Goal: Information Seeking & Learning: Check status

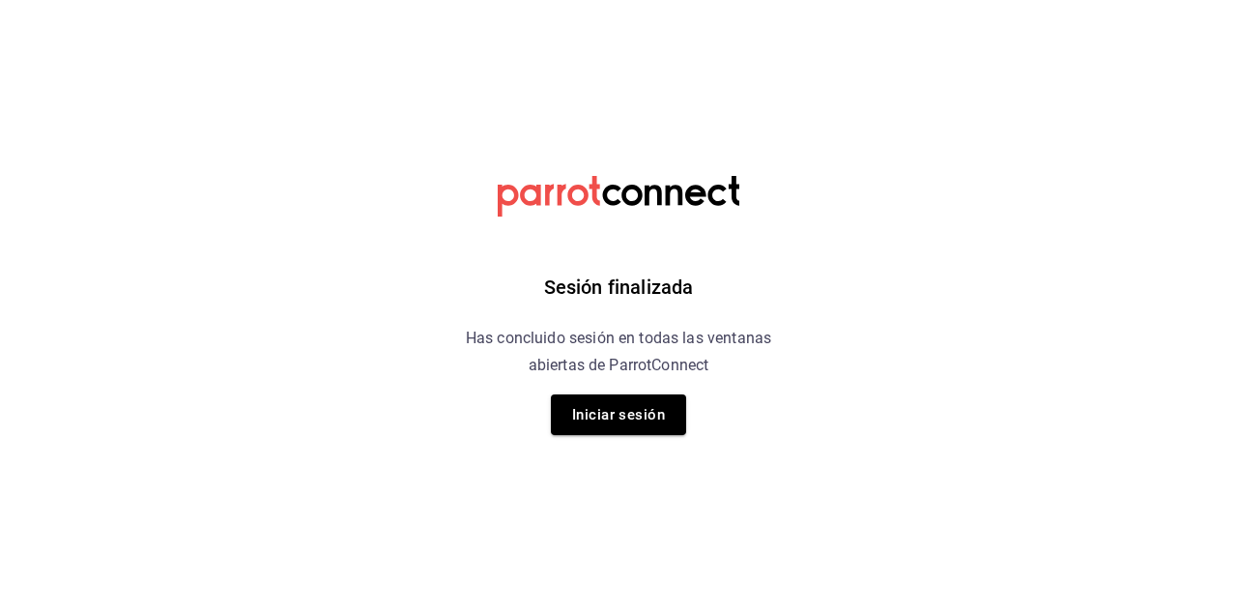
click at [601, 417] on button "Iniciar sesión" at bounding box center [618, 414] width 135 height 41
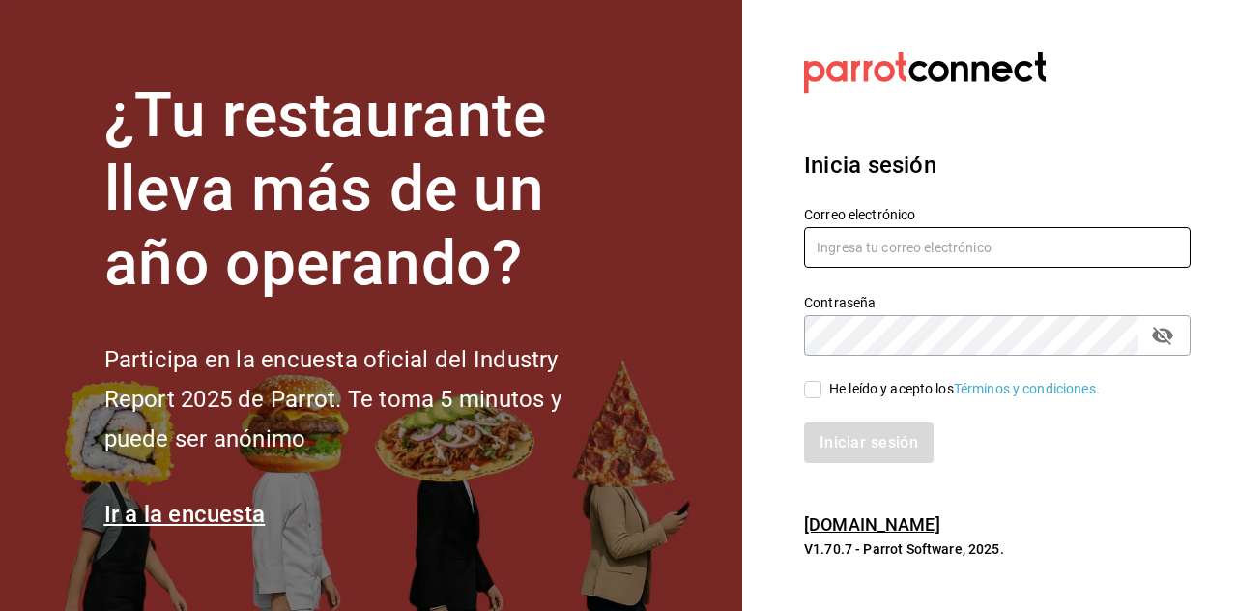
click at [858, 268] on input "text" at bounding box center [997, 247] width 387 height 41
type input "[EMAIL_ADDRESS][DOMAIN_NAME]"
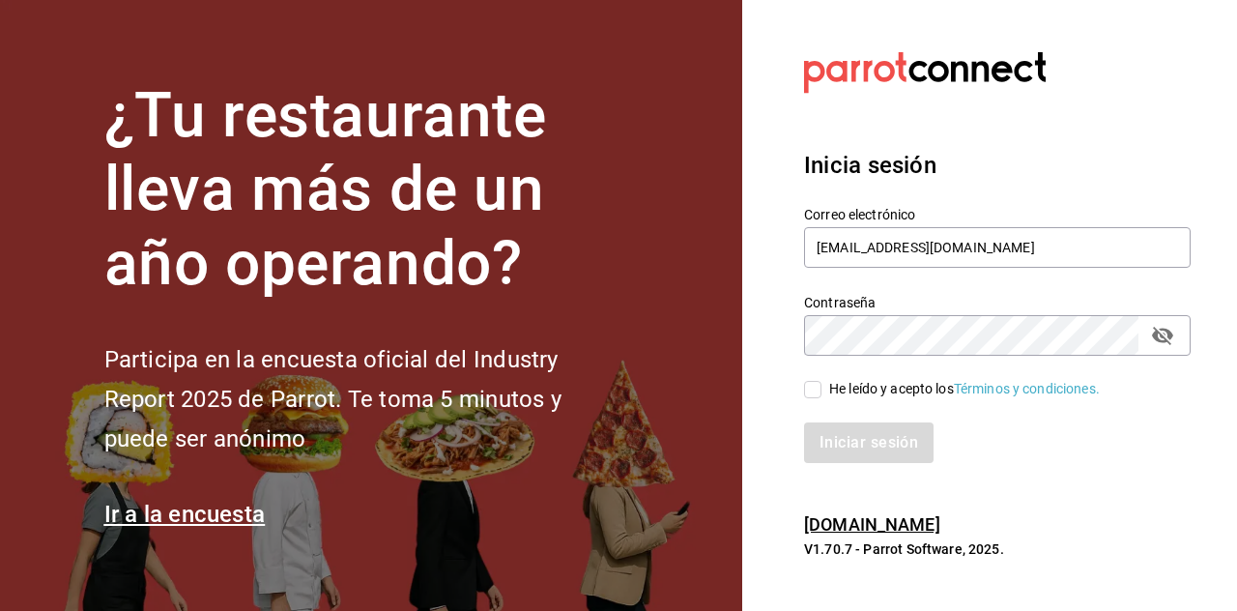
click at [812, 445] on div "Iniciar sesión" at bounding box center [986, 431] width 410 height 64
click at [820, 398] on input "He leído y acepto los Términos y condiciones." at bounding box center [812, 389] width 17 height 17
checkbox input "true"
click at [853, 463] on button "Iniciar sesión" at bounding box center [869, 442] width 131 height 41
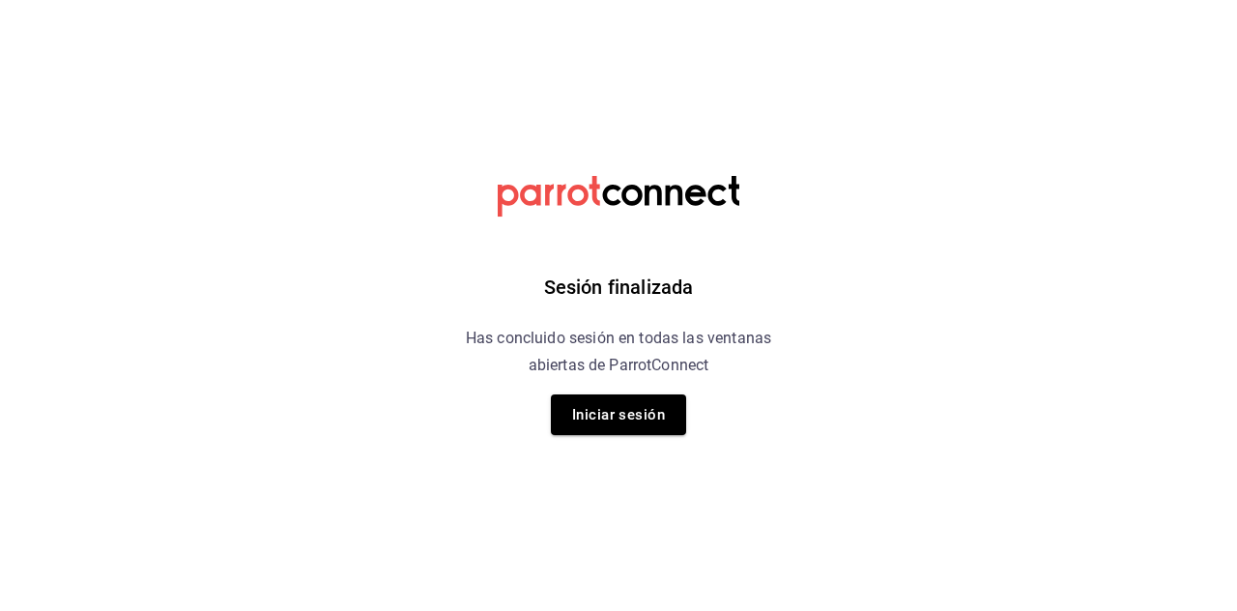
click at [615, 434] on button "Iniciar sesión" at bounding box center [618, 414] width 135 height 41
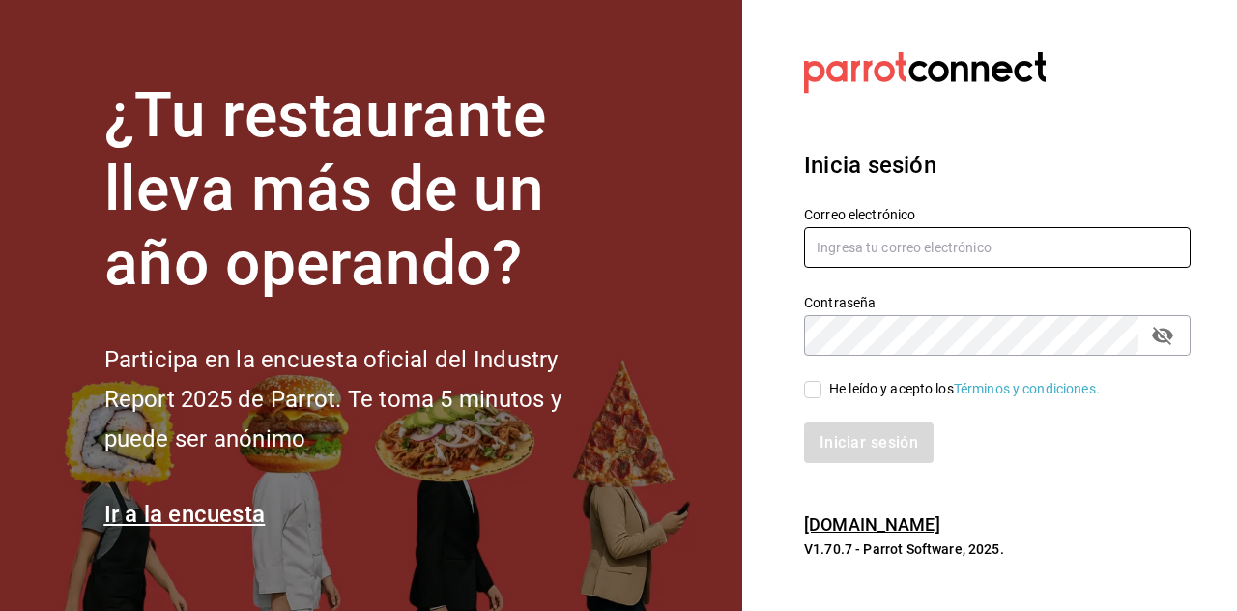
click at [882, 268] on input "text" at bounding box center [997, 247] width 387 height 41
type input "Dddmaciel@gmail.com"
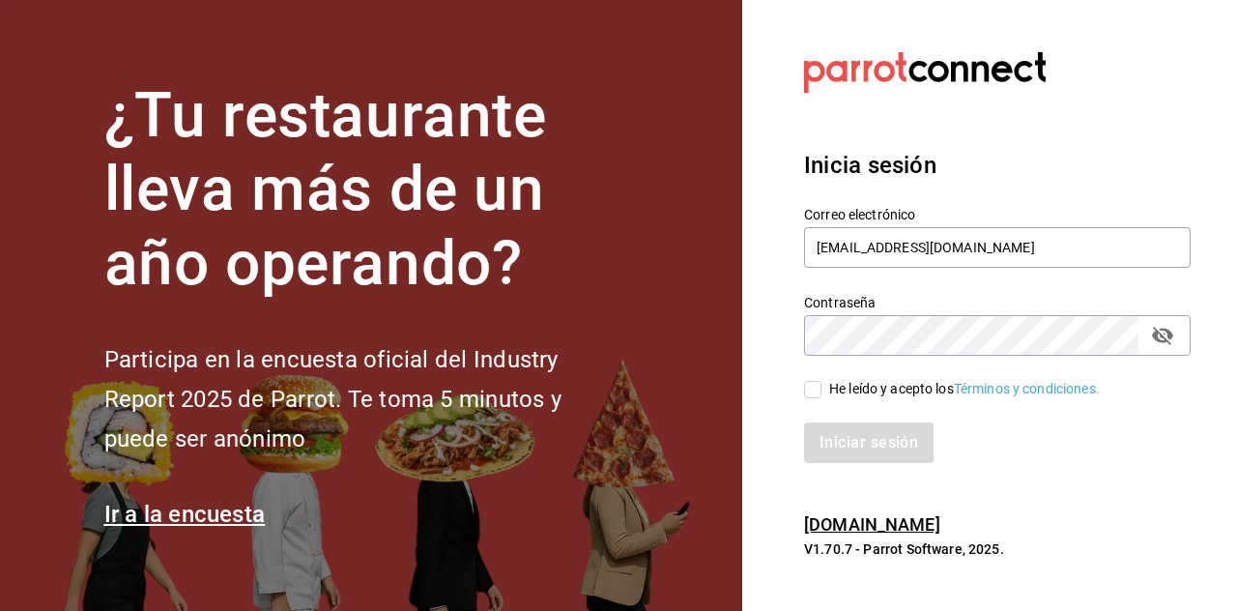
click at [814, 398] on input "He leído y acepto los Términos y condiciones." at bounding box center [812, 389] width 17 height 17
checkbox input "true"
click at [895, 463] on button "Iniciar sesión" at bounding box center [869, 442] width 131 height 41
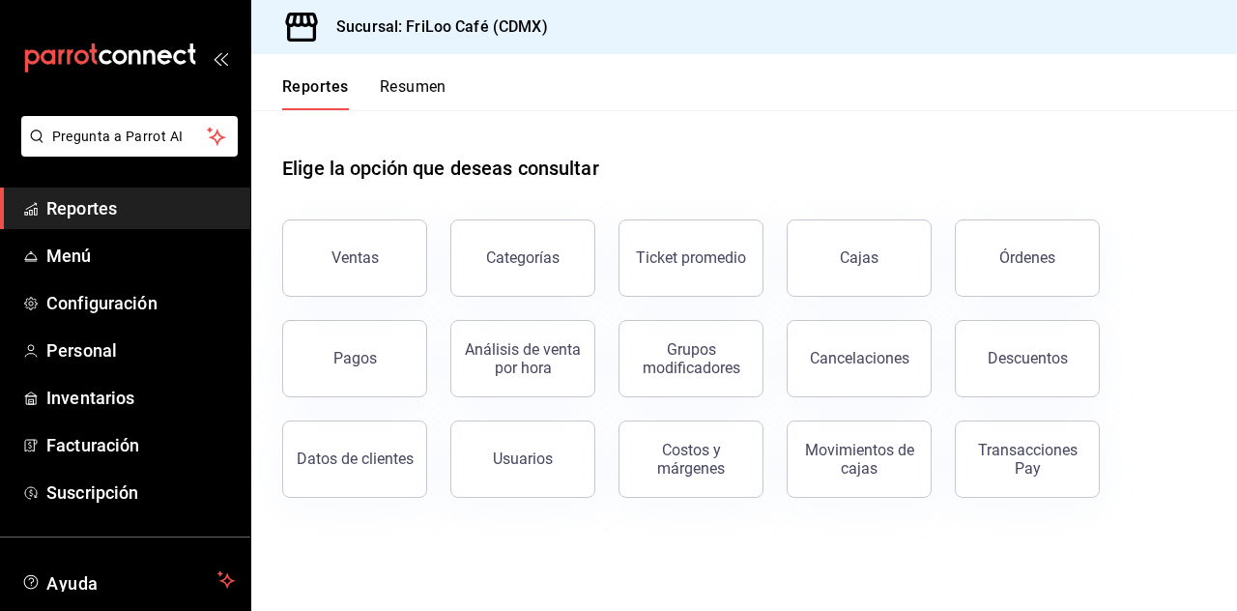
click at [1047, 460] on div "Transacciones Pay" at bounding box center [1028, 459] width 120 height 37
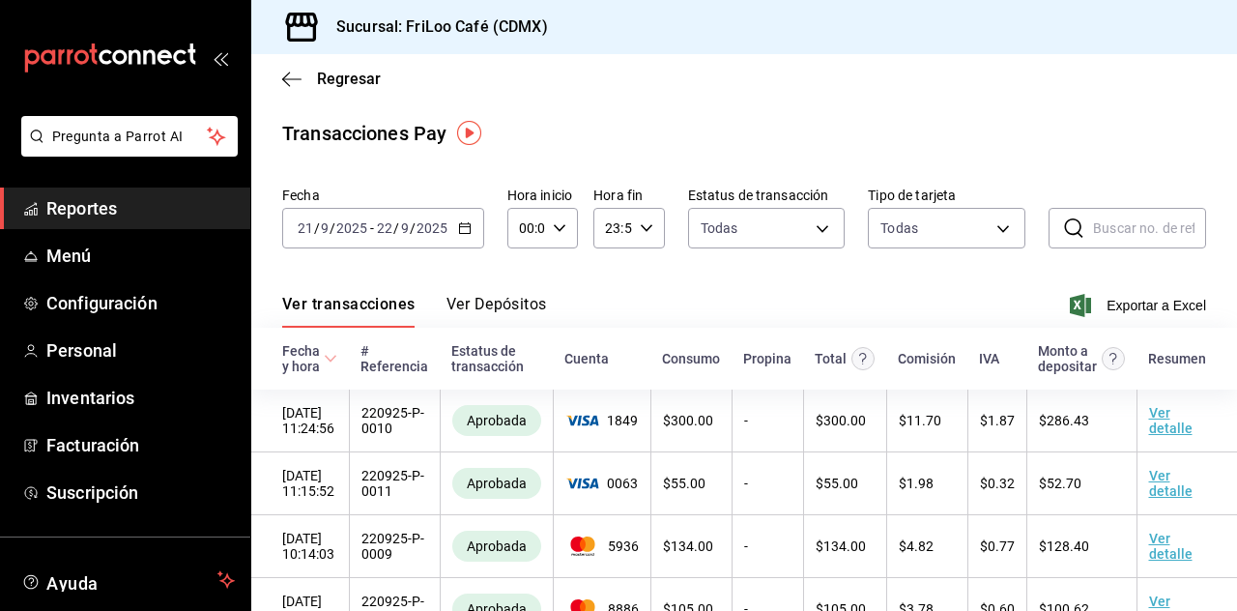
click at [458, 228] on icon "button" at bounding box center [465, 228] width 14 height 14
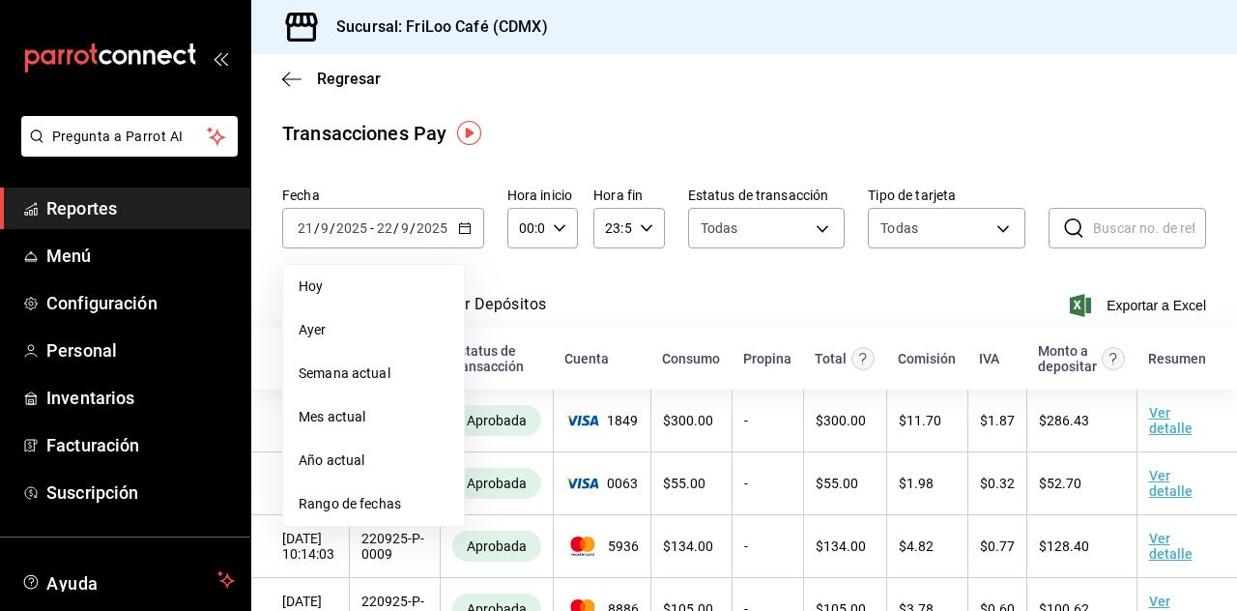
click at [354, 286] on span "Hoy" at bounding box center [374, 286] width 150 height 20
